Goal: Information Seeking & Learning: Learn about a topic

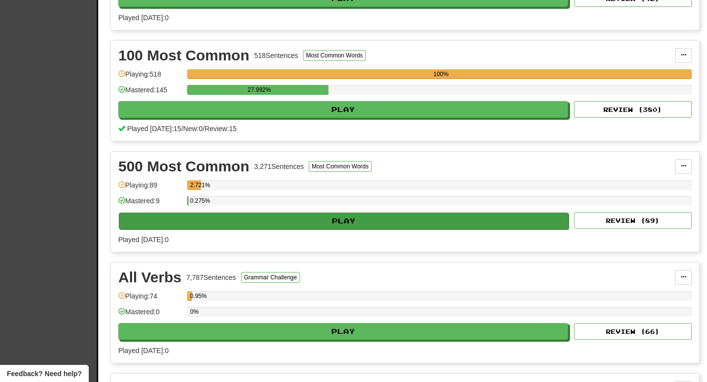
scroll to position [297, 0]
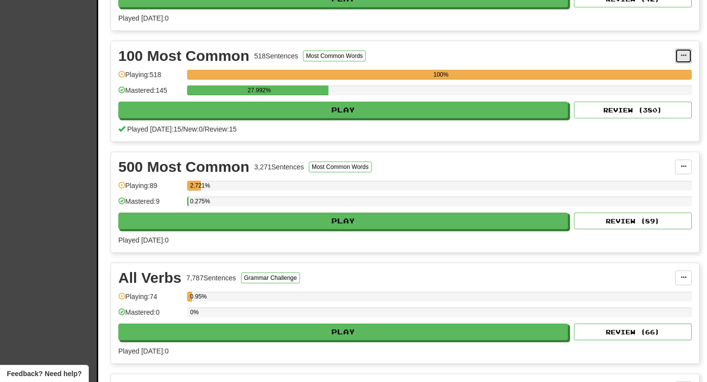
click at [681, 51] on button at bounding box center [683, 56] width 17 height 15
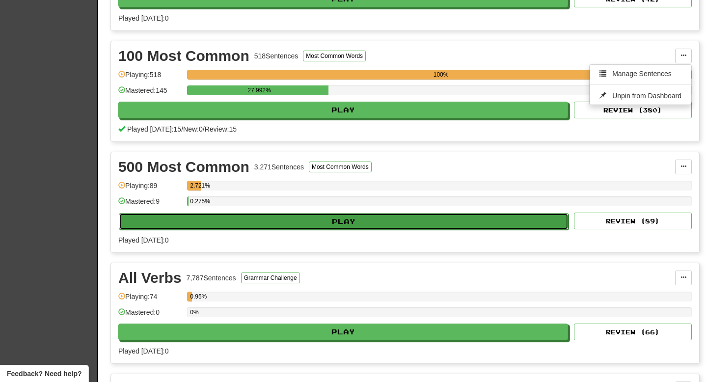
click at [349, 220] on button "Play" at bounding box center [344, 221] width 450 height 17
select select "**"
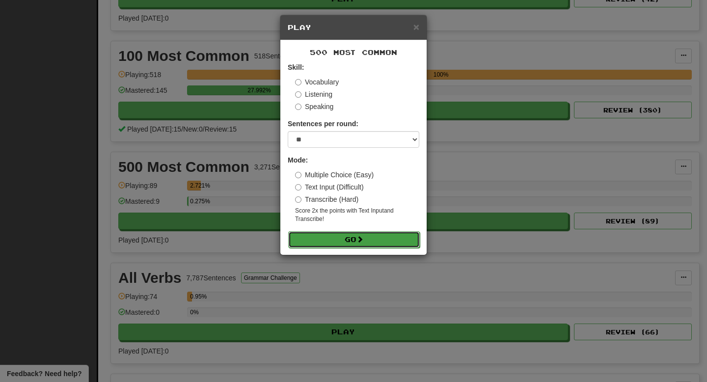
click at [350, 241] on button "Go" at bounding box center [354, 239] width 132 height 17
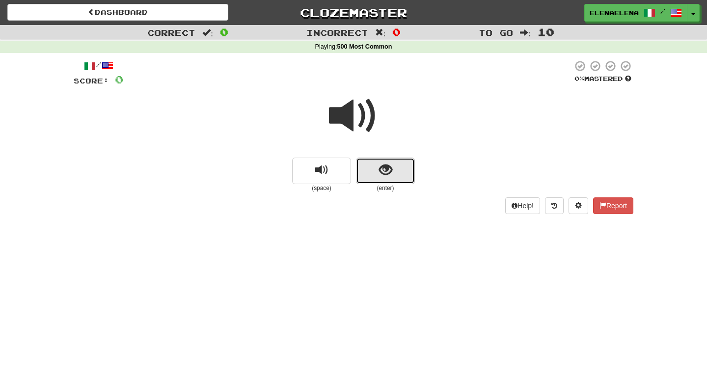
click at [388, 174] on span "show sentence" at bounding box center [385, 170] width 13 height 13
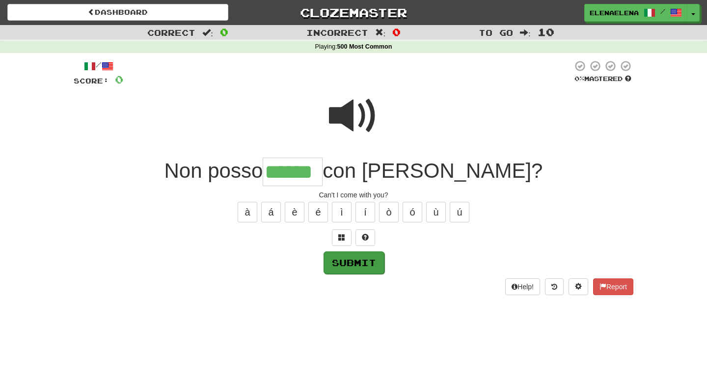
type input "******"
click at [361, 266] on button "Submit" at bounding box center [354, 262] width 61 height 23
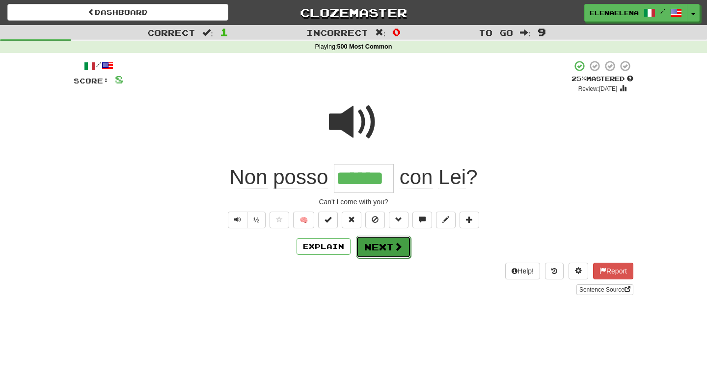
click at [387, 253] on button "Next" at bounding box center [383, 247] width 55 height 23
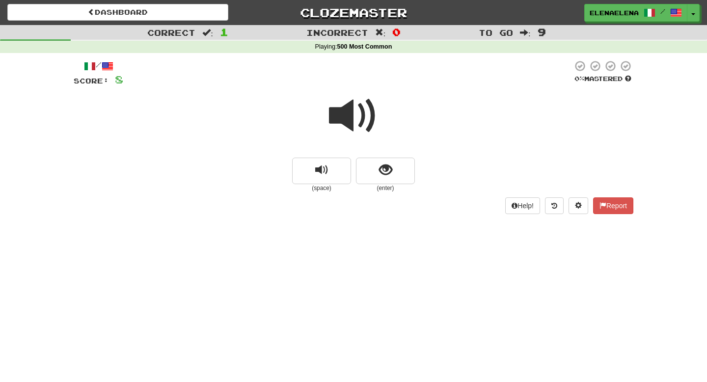
click at [363, 116] on span at bounding box center [353, 115] width 49 height 49
click at [386, 164] on span "show sentence" at bounding box center [385, 170] width 13 height 13
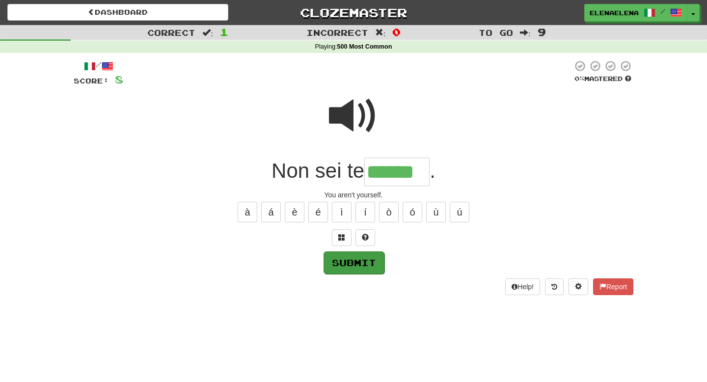
type input "******"
click at [360, 265] on button "Submit" at bounding box center [354, 262] width 61 height 23
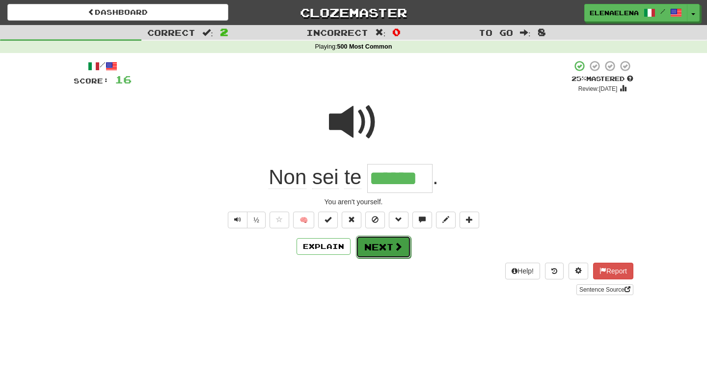
click at [396, 252] on button "Next" at bounding box center [383, 247] width 55 height 23
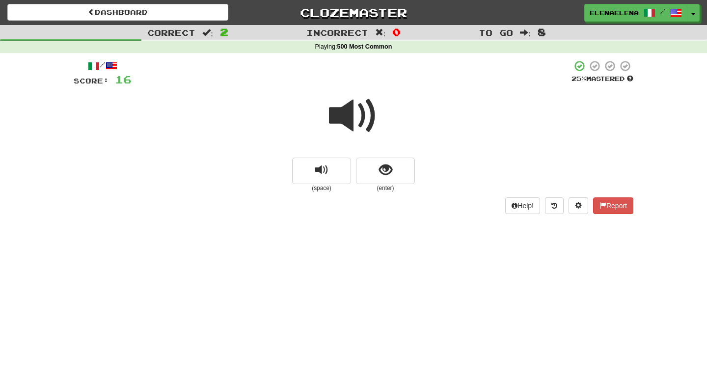
click at [358, 119] on span at bounding box center [353, 115] width 49 height 49
click at [383, 166] on span "show sentence" at bounding box center [385, 170] width 13 height 13
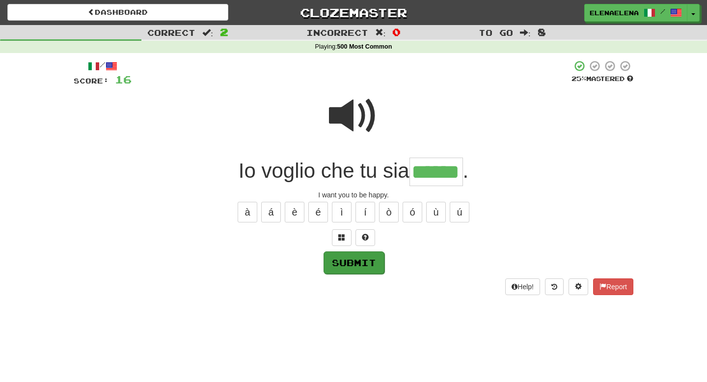
type input "******"
click at [357, 267] on button "Submit" at bounding box center [354, 262] width 61 height 23
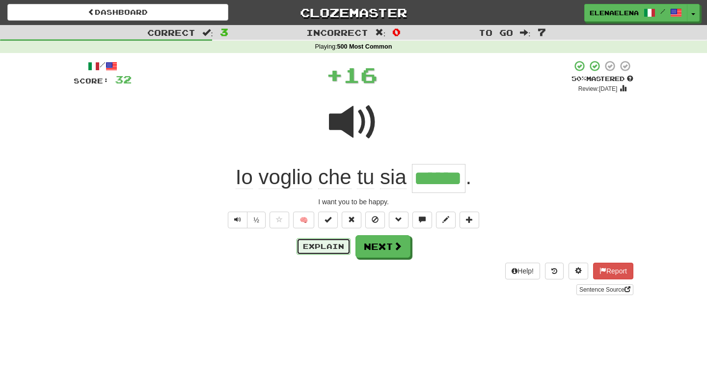
click at [333, 250] on button "Explain" at bounding box center [324, 246] width 54 height 17
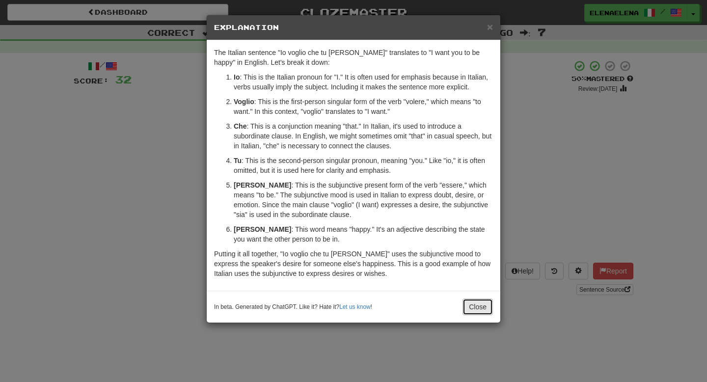
click at [478, 306] on button "Close" at bounding box center [478, 307] width 30 height 17
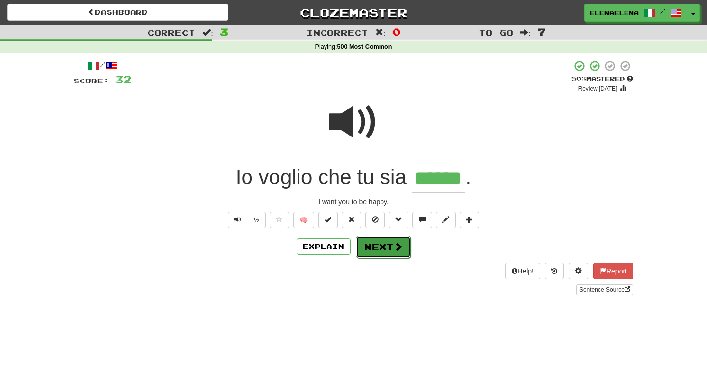
click at [395, 254] on button "Next" at bounding box center [383, 247] width 55 height 23
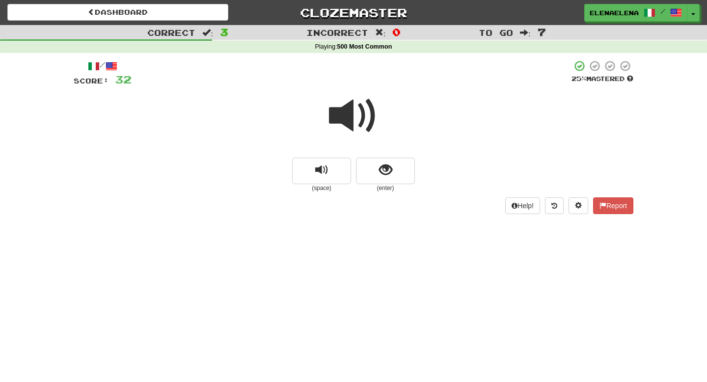
click at [352, 114] on span at bounding box center [353, 115] width 49 height 49
click at [382, 171] on span "show sentence" at bounding box center [385, 170] width 13 height 13
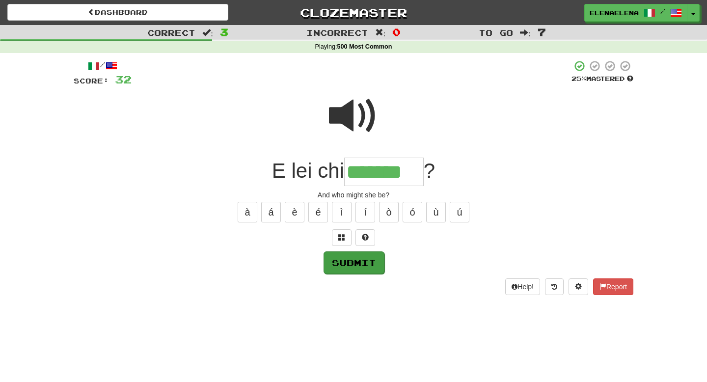
type input "*******"
click at [357, 262] on button "Submit" at bounding box center [354, 262] width 61 height 23
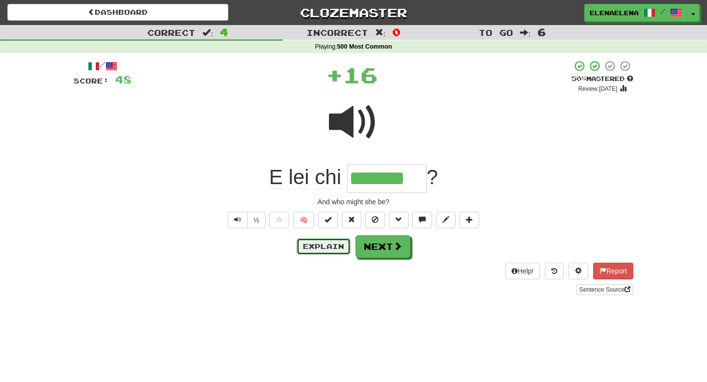
click at [315, 246] on button "Explain" at bounding box center [324, 246] width 54 height 17
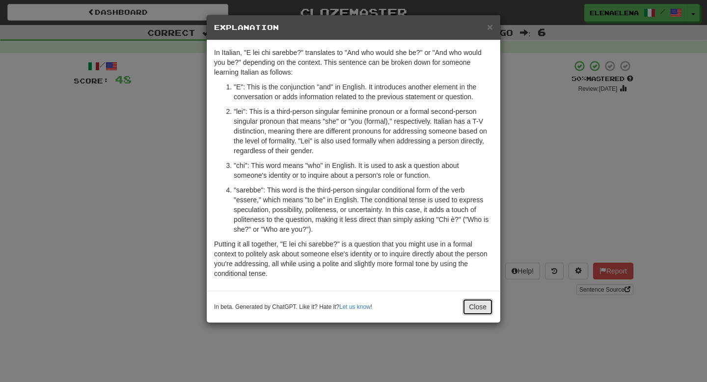
click at [478, 306] on button "Close" at bounding box center [478, 307] width 30 height 17
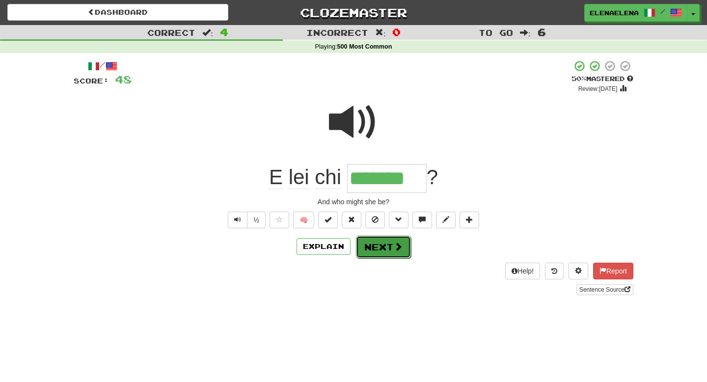
click at [394, 252] on button "Next" at bounding box center [383, 247] width 55 height 23
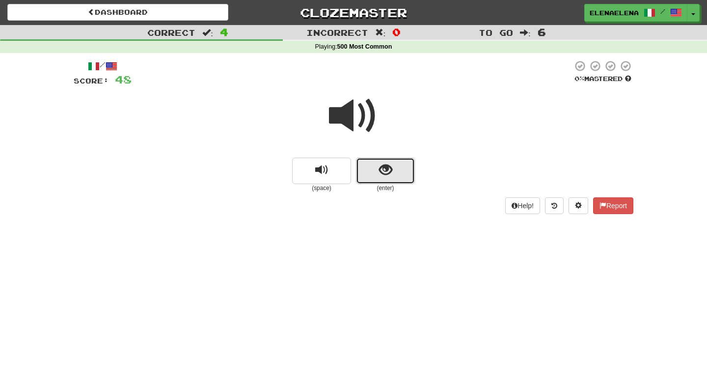
click at [382, 171] on span "show sentence" at bounding box center [385, 170] width 13 height 13
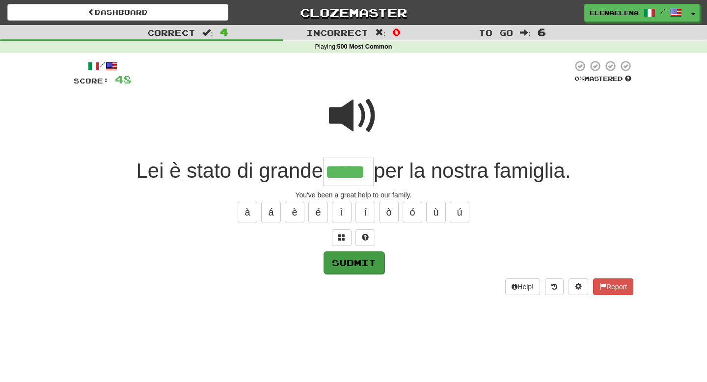
type input "*****"
click at [362, 264] on button "Submit" at bounding box center [354, 262] width 61 height 23
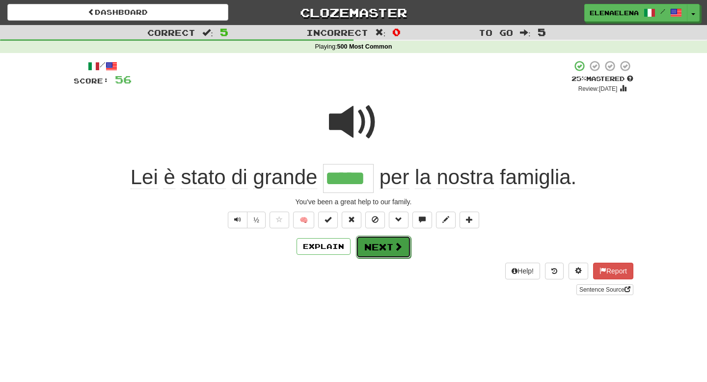
click at [384, 251] on button "Next" at bounding box center [383, 247] width 55 height 23
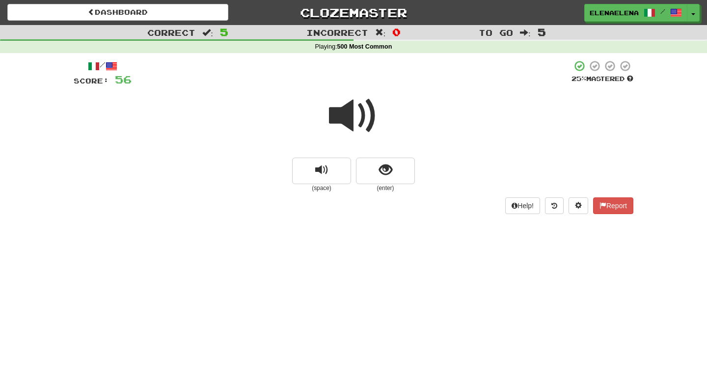
click at [358, 117] on span at bounding box center [353, 115] width 49 height 49
click at [382, 168] on span "show sentence" at bounding box center [385, 170] width 13 height 13
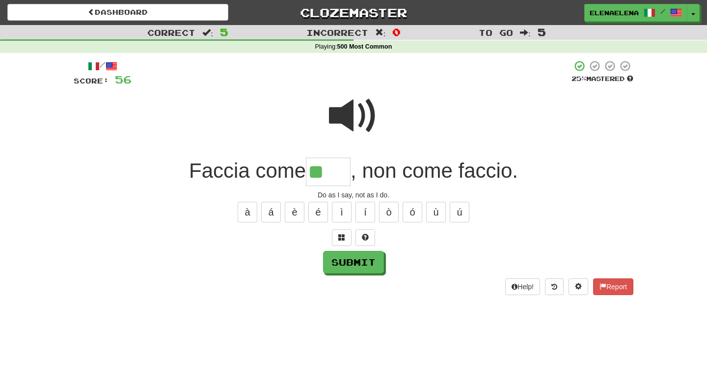
click at [356, 111] on span at bounding box center [353, 115] width 49 height 49
click at [328, 191] on div "Do as I say, not as I do." at bounding box center [354, 195] width 560 height 10
click at [328, 190] on div "Do as I say, not as I do." at bounding box center [354, 195] width 560 height 10
click at [331, 176] on input "**" at bounding box center [328, 172] width 45 height 29
type input "****"
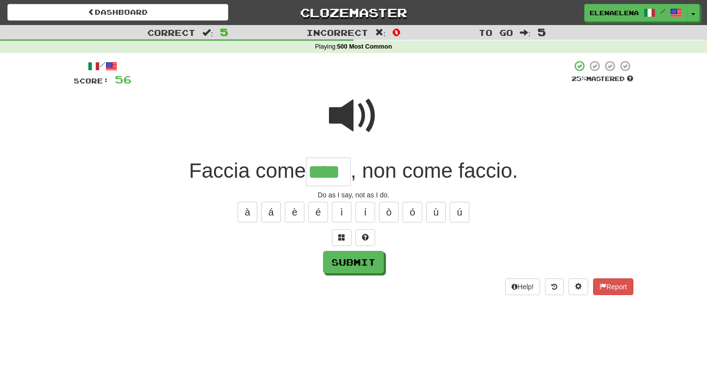
click at [360, 129] on span at bounding box center [353, 115] width 49 height 49
click at [355, 264] on button "Submit" at bounding box center [354, 262] width 61 height 23
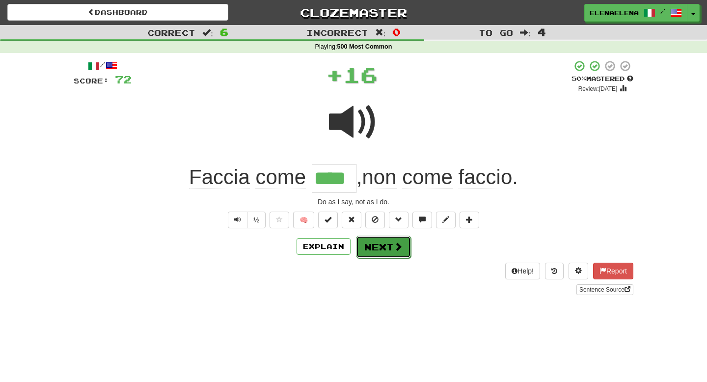
click at [396, 254] on button "Next" at bounding box center [383, 247] width 55 height 23
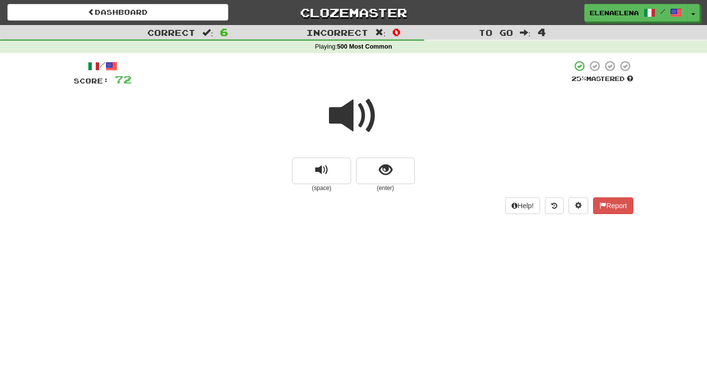
click at [360, 118] on span at bounding box center [353, 115] width 49 height 49
click at [382, 173] on span "show sentence" at bounding box center [385, 170] width 13 height 13
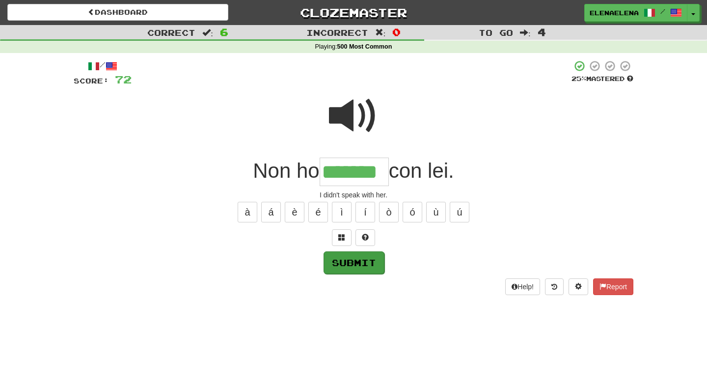
type input "*******"
click at [356, 266] on button "Submit" at bounding box center [354, 262] width 61 height 23
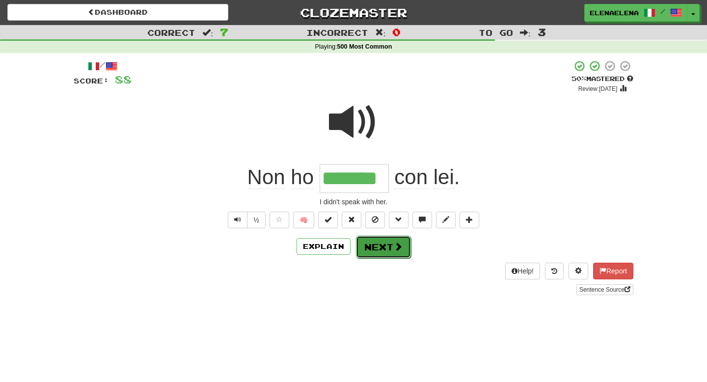
click at [392, 253] on button "Next" at bounding box center [383, 247] width 55 height 23
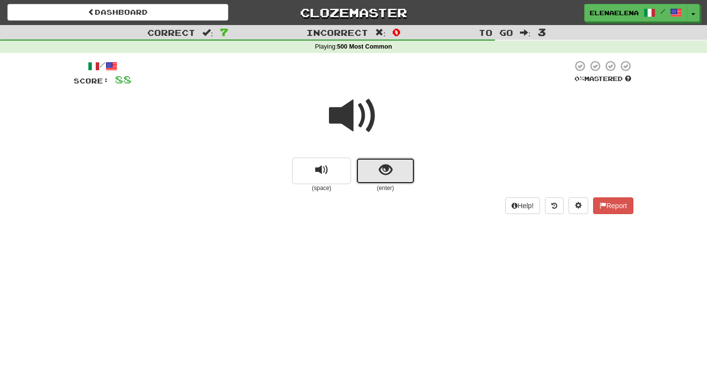
click at [383, 176] on span "show sentence" at bounding box center [385, 170] width 13 height 13
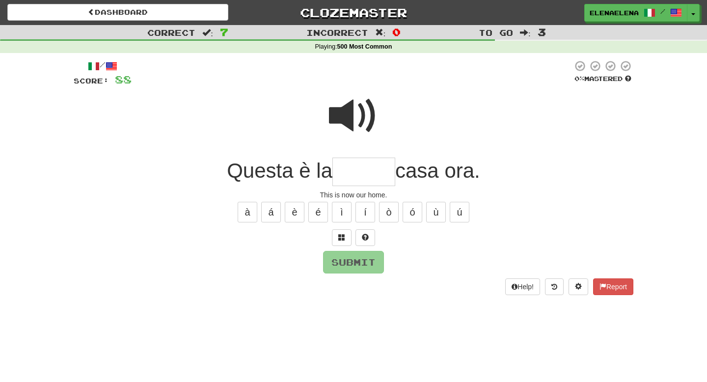
click at [345, 168] on input "text" at bounding box center [363, 172] width 63 height 29
click at [359, 120] on span at bounding box center [353, 115] width 49 height 49
click at [348, 168] on input "text" at bounding box center [363, 172] width 63 height 29
type input "******"
click at [352, 261] on button "Submit" at bounding box center [354, 262] width 61 height 23
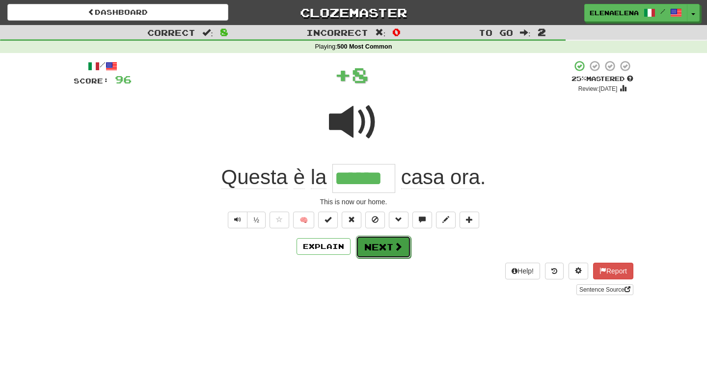
click at [383, 247] on button "Next" at bounding box center [383, 247] width 55 height 23
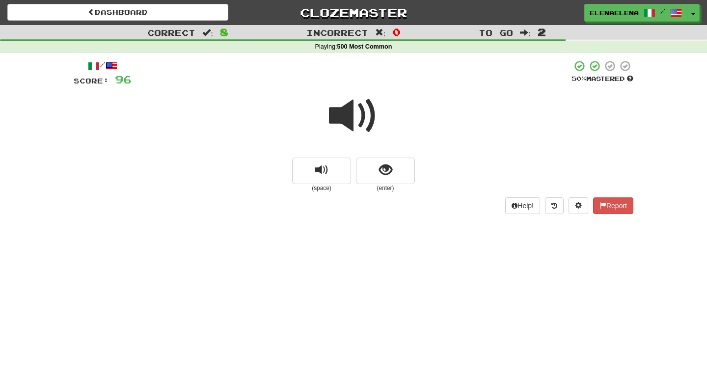
click at [366, 116] on span at bounding box center [353, 115] width 49 height 49
click at [382, 177] on span "show sentence" at bounding box center [385, 170] width 13 height 13
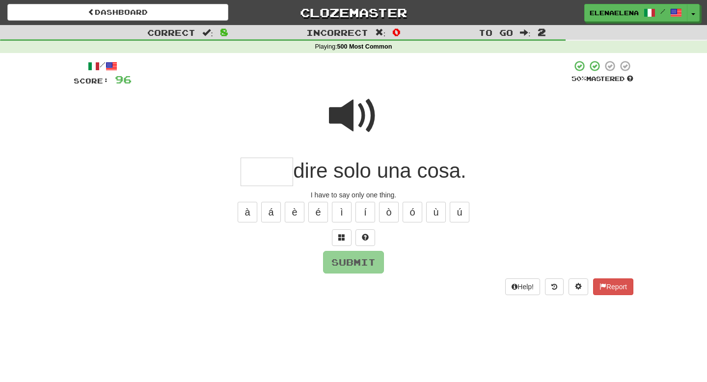
click at [268, 172] on input "text" at bounding box center [267, 172] width 53 height 29
type input "****"
click at [361, 267] on button "Submit" at bounding box center [354, 262] width 61 height 23
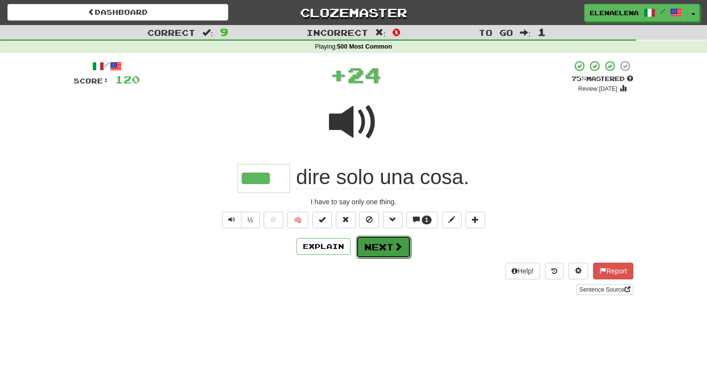
click at [387, 249] on button "Next" at bounding box center [383, 247] width 55 height 23
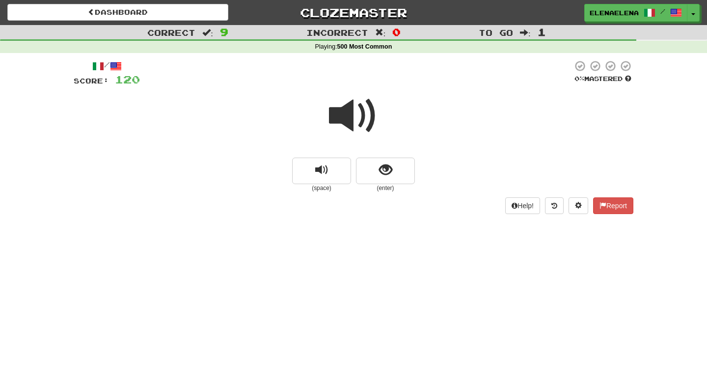
click at [357, 125] on span at bounding box center [353, 115] width 49 height 49
click at [380, 167] on span "show sentence" at bounding box center [385, 170] width 13 height 13
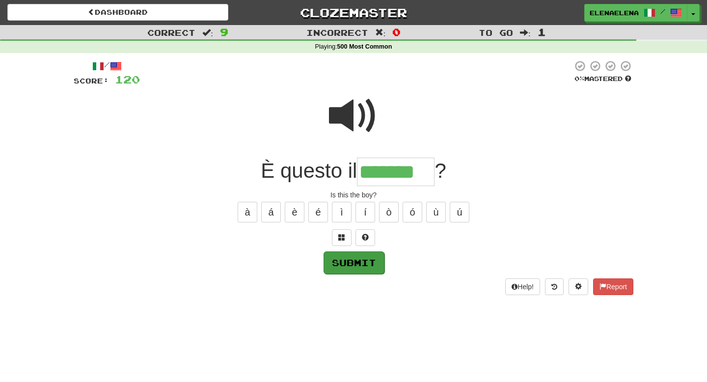
type input "*******"
click at [365, 264] on button "Submit" at bounding box center [354, 262] width 61 height 23
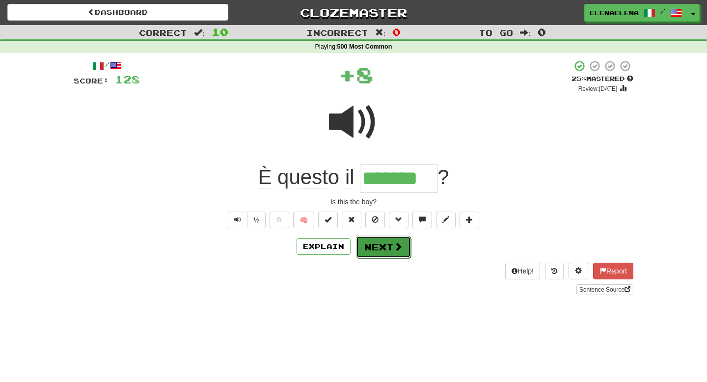
click at [390, 253] on button "Next" at bounding box center [383, 247] width 55 height 23
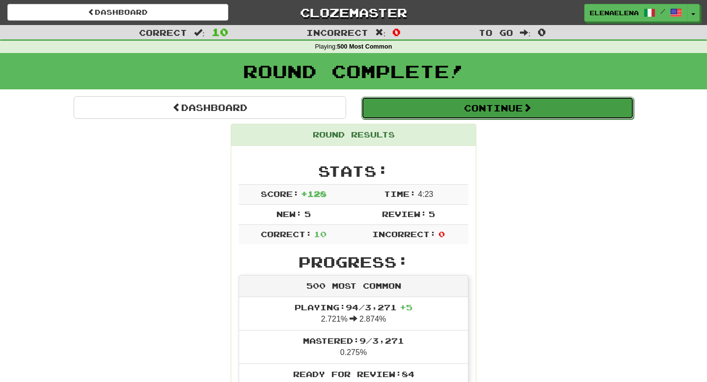
click at [503, 111] on button "Continue" at bounding box center [497, 108] width 273 height 23
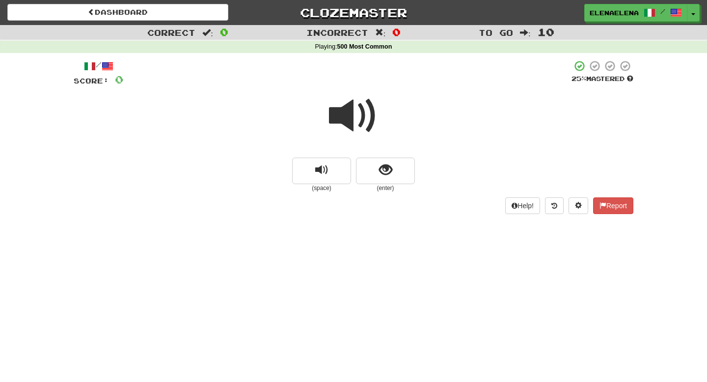
click at [364, 122] on span at bounding box center [353, 115] width 49 height 49
click at [387, 172] on span "show sentence" at bounding box center [385, 170] width 13 height 13
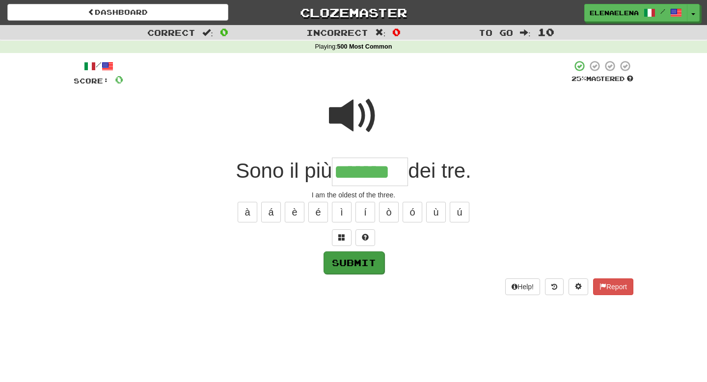
type input "*******"
click at [365, 265] on button "Submit" at bounding box center [354, 262] width 61 height 23
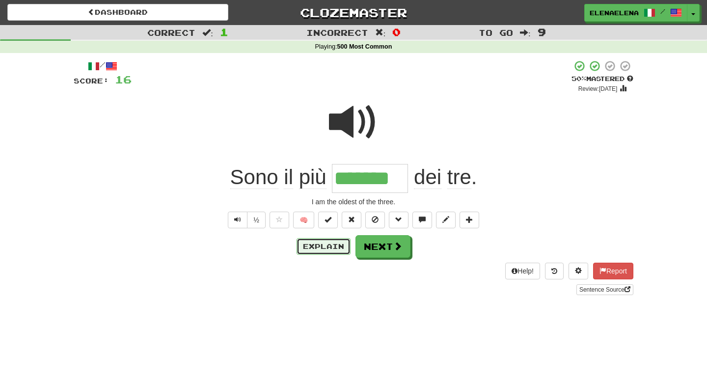
click at [324, 248] on button "Explain" at bounding box center [324, 246] width 54 height 17
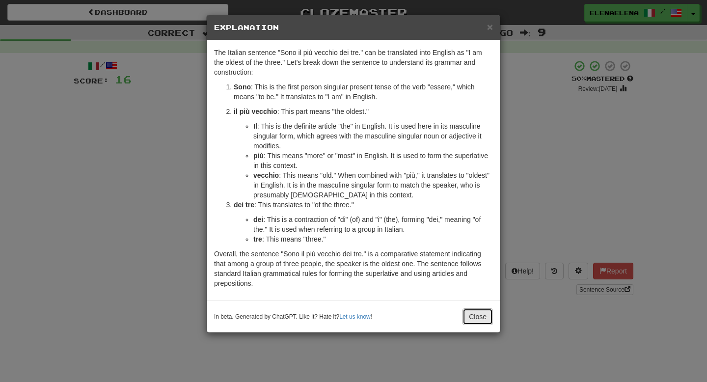
click at [482, 321] on button "Close" at bounding box center [478, 316] width 30 height 17
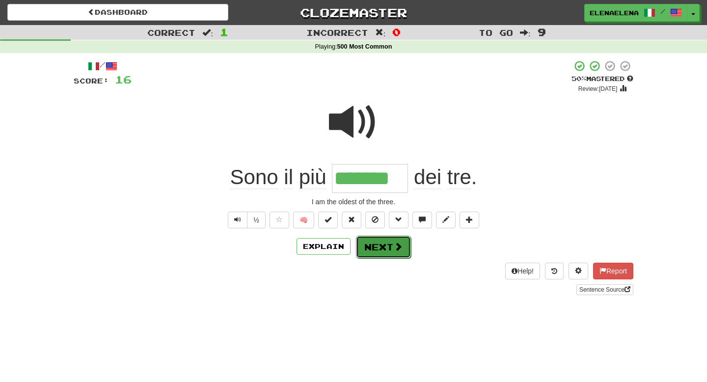
click at [387, 246] on button "Next" at bounding box center [383, 247] width 55 height 23
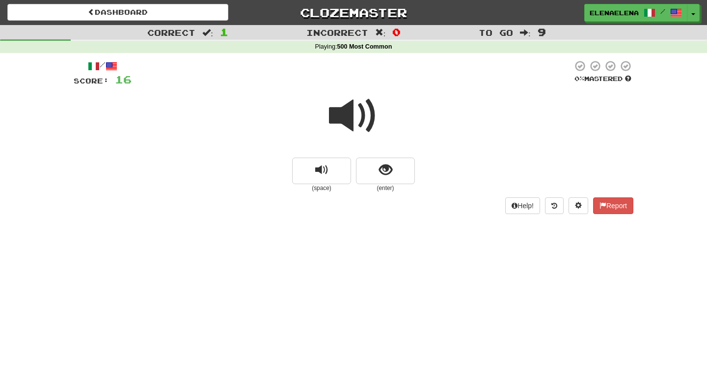
click at [360, 120] on span at bounding box center [353, 115] width 49 height 49
